Goal: Use online tool/utility: Utilize a website feature to perform a specific function

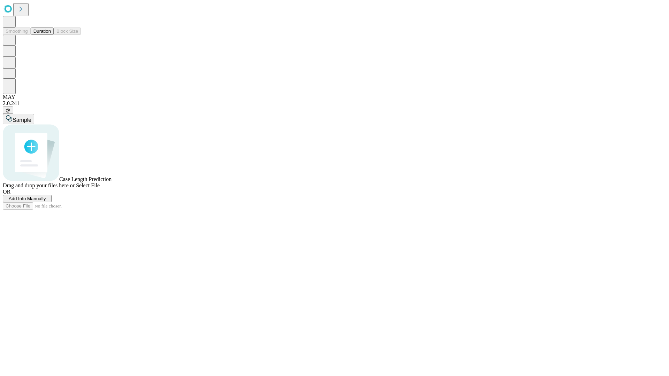
click at [51, 35] on button "Duration" at bounding box center [42, 31] width 23 height 7
click at [46, 201] on span "Add Info Manually" at bounding box center [27, 198] width 37 height 5
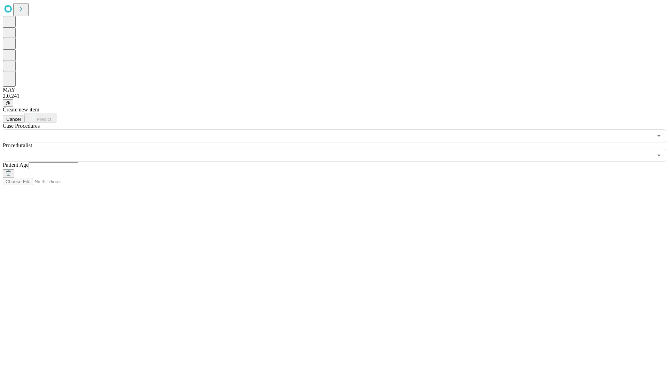
click at [78, 162] on input "text" at bounding box center [53, 165] width 49 height 7
type input "**"
click at [339, 149] on input "text" at bounding box center [328, 155] width 650 height 13
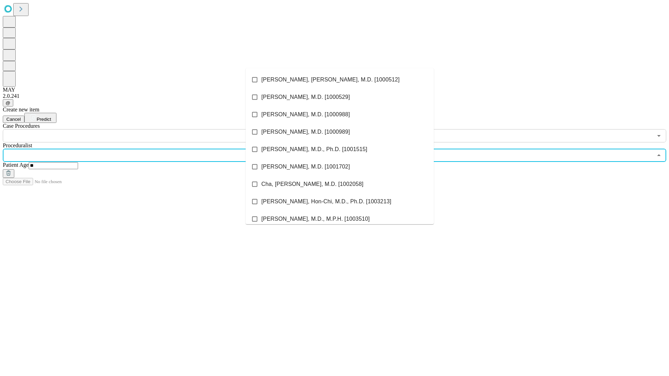
click at [340, 80] on li "[PERSON_NAME], [PERSON_NAME], M.D. [1000512]" at bounding box center [340, 79] width 188 height 17
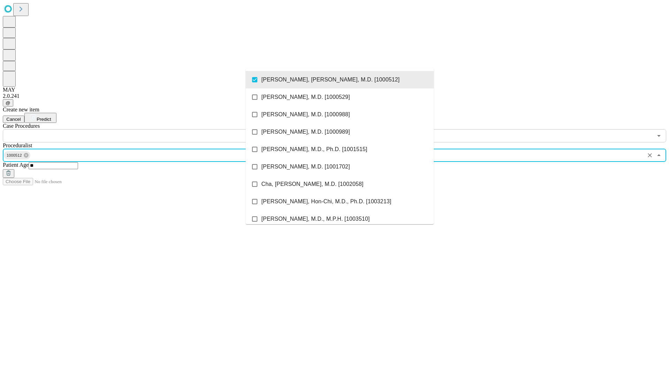
click at [146, 129] on input "text" at bounding box center [328, 135] width 650 height 13
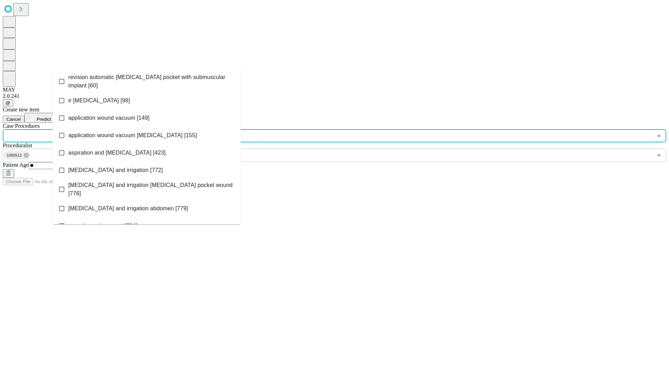
click at [147, 80] on span "revision automatic [MEDICAL_DATA] pocket with submuscular implant [60]" at bounding box center [151, 81] width 167 height 17
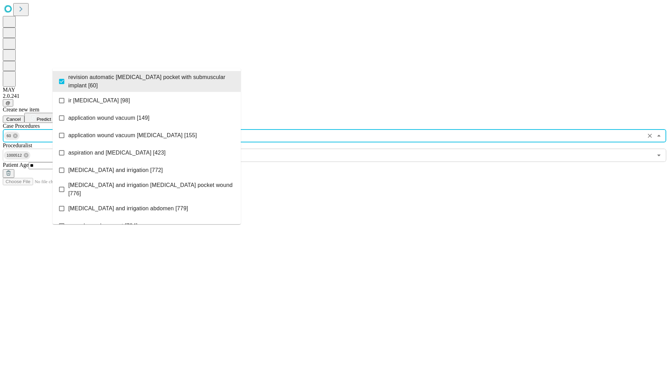
click at [51, 117] on span "Predict" at bounding box center [44, 119] width 14 height 5
